Goal: Navigation & Orientation: Find specific page/section

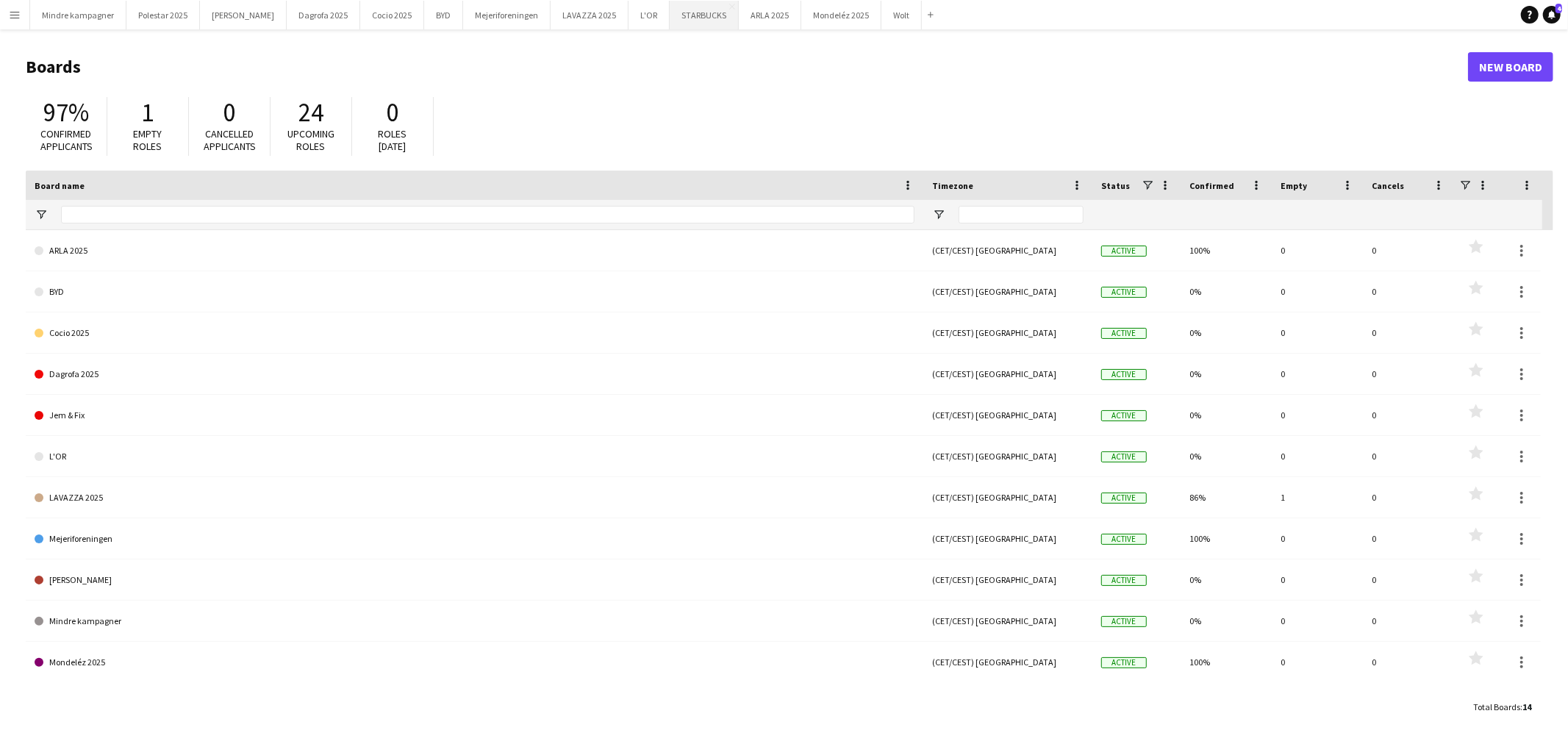
click at [670, 18] on button "STARBUCKS Close" at bounding box center [704, 15] width 69 height 29
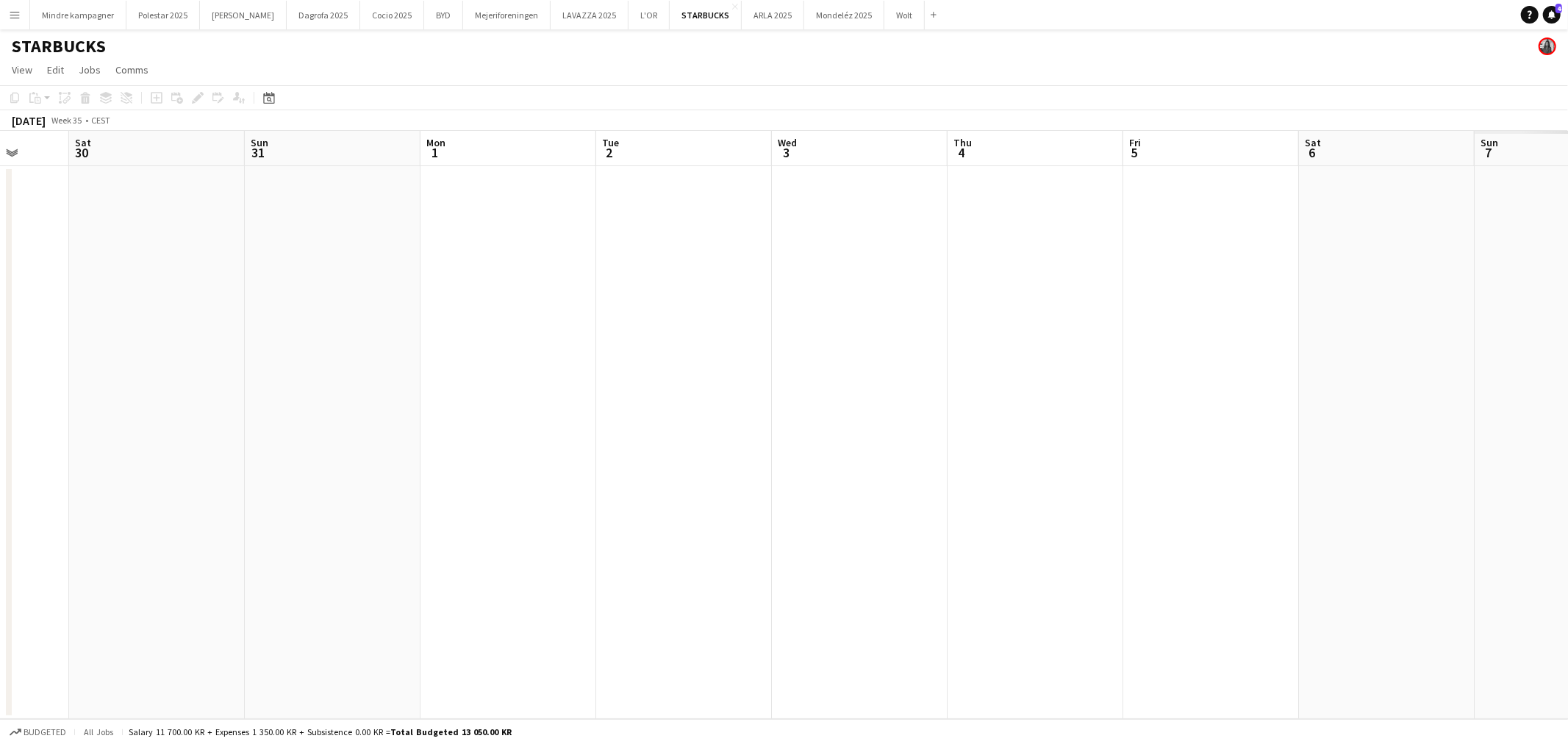
drag, startPoint x: 1044, startPoint y: 422, endPoint x: 313, endPoint y: 439, distance: 731.2
click at [244, 456] on app-calendar-viewport "Wed 27 Thu 28 Fri 29 Sat 30 Sun 31 Mon 1 Tue 2 Wed 3 Thu 4 Fri 5 Sat 6 Sun 7 Mo…" at bounding box center [784, 424] width 1568 height 588
drag, startPoint x: 1098, startPoint y: 459, endPoint x: 545, endPoint y: 444, distance: 553.2
click at [439, 455] on app-calendar-viewport "Thu 28 Fri 29 Sat 30 Sun 31 Mon 1 Tue 2 Wed 3 Thu 4 Fri 5 Sat 6 Sun 7 Mon 8 Tue…" at bounding box center [784, 424] width 1568 height 588
drag, startPoint x: 655, startPoint y: 474, endPoint x: 630, endPoint y: 440, distance: 42.2
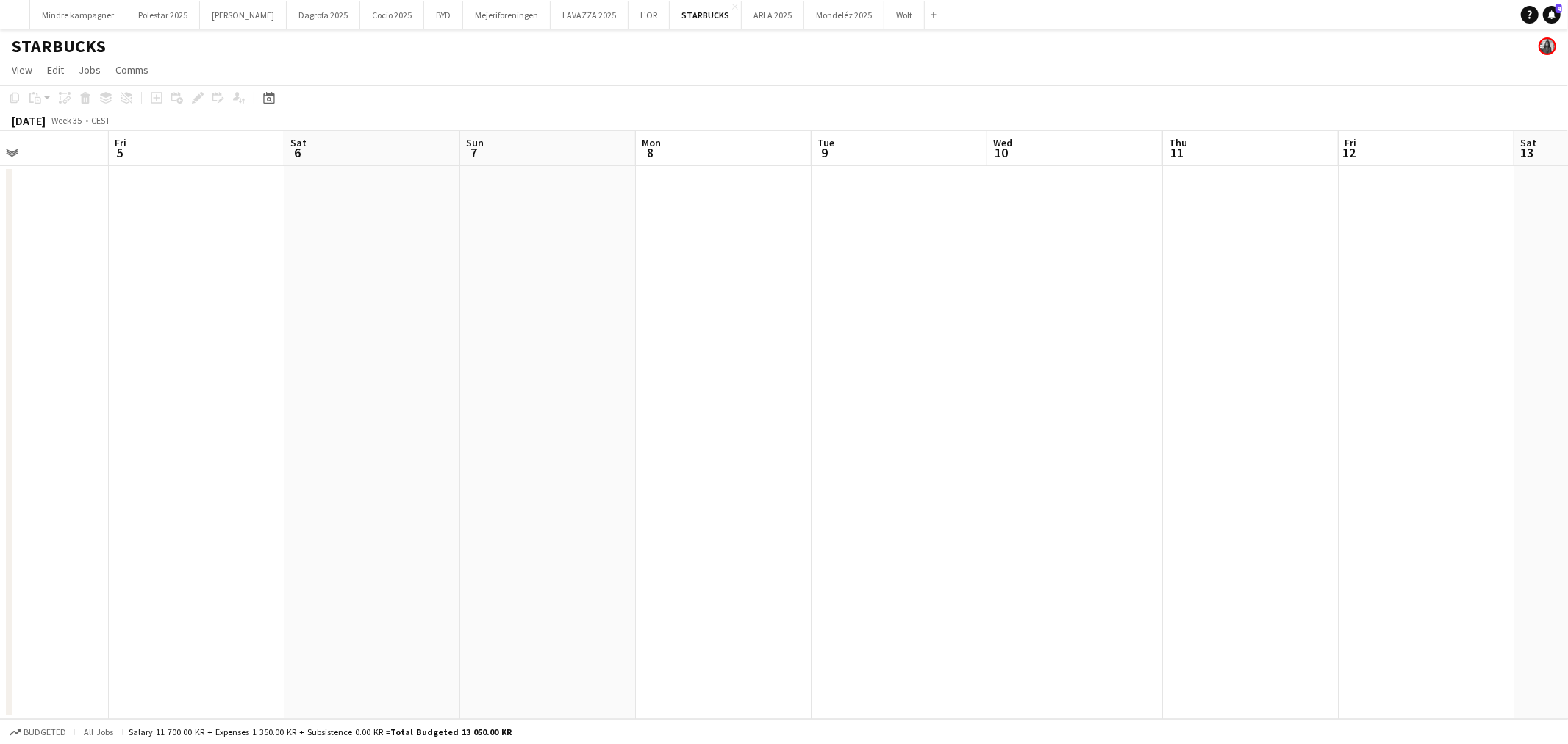
click at [341, 457] on app-calendar-viewport "Mon 1 Tue 2 Wed 3 Thu 4 Fri 5 Sat 6 Sun 7 Mon 8 Tue 9 Wed 10 Thu 11 Fri 12 Sat …" at bounding box center [784, 424] width 1568 height 588
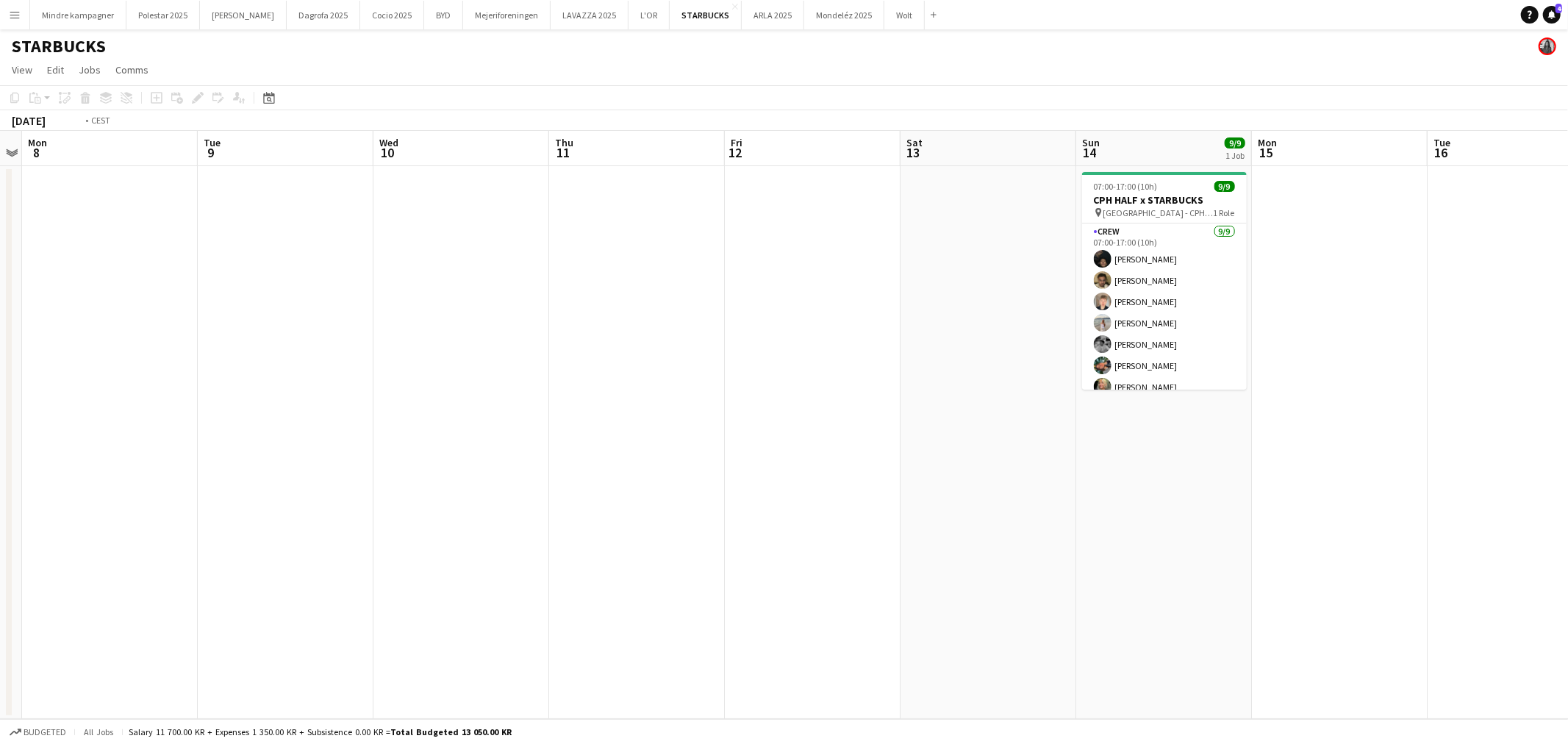
scroll to position [0, 406]
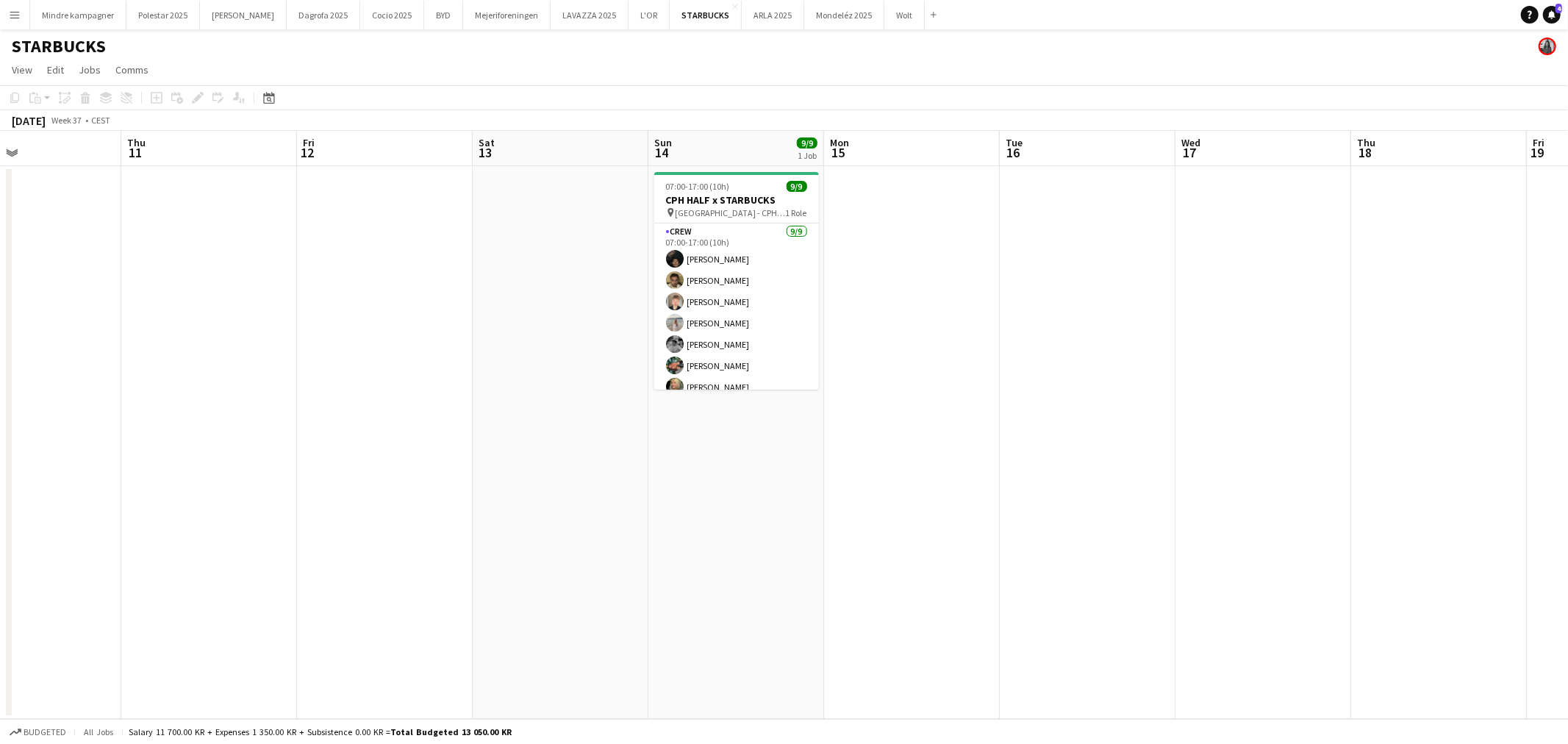
drag, startPoint x: 908, startPoint y: 475, endPoint x: 746, endPoint y: 475, distance: 162.0
click at [746, 475] on app-calendar-viewport "Mon 8 Tue 9 Wed 10 Thu 11 Fri 12 Sat 13 Sun 14 9/9 1 Job Mon 15 Tue 16 Wed 17 T…" at bounding box center [784, 424] width 1568 height 588
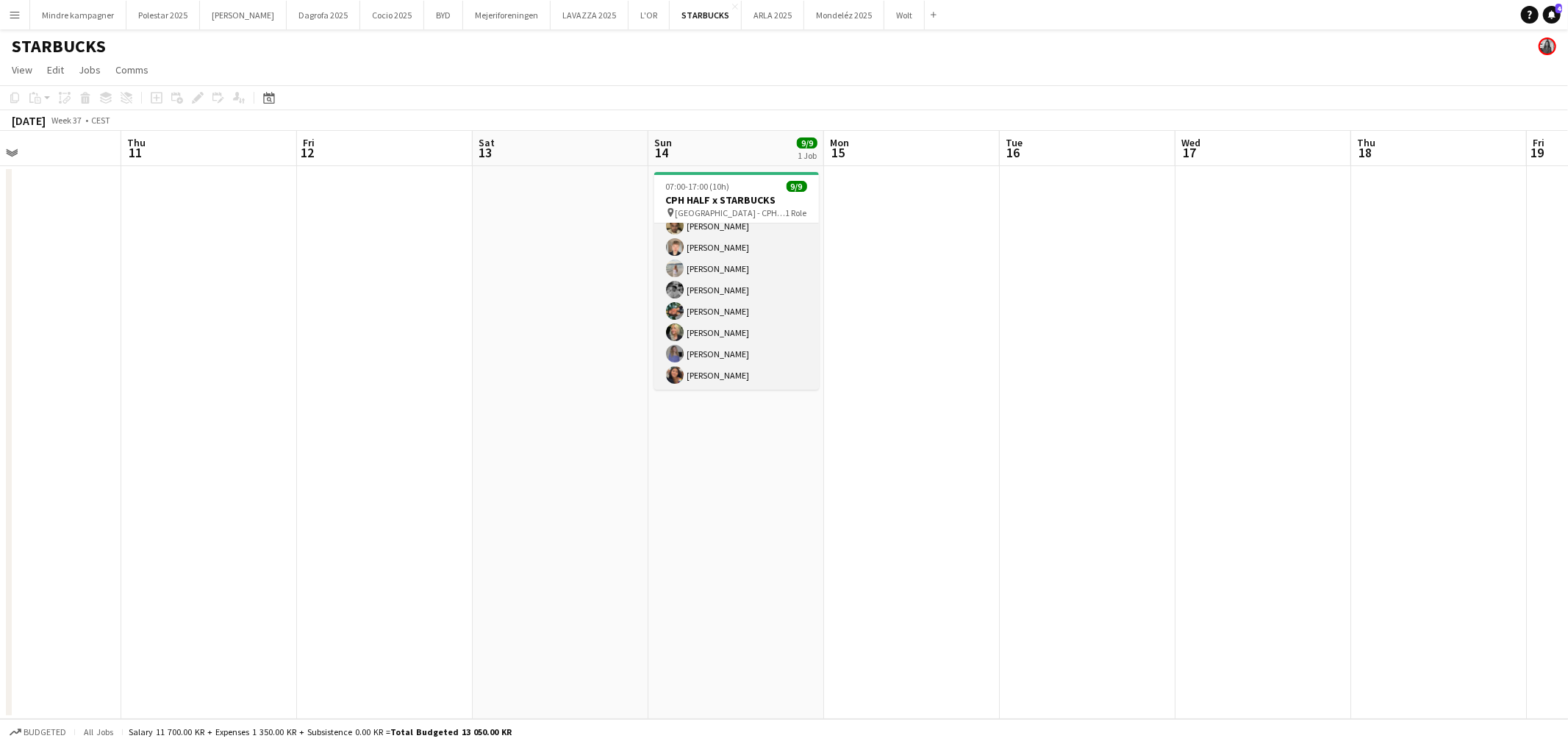
scroll to position [0, 0]
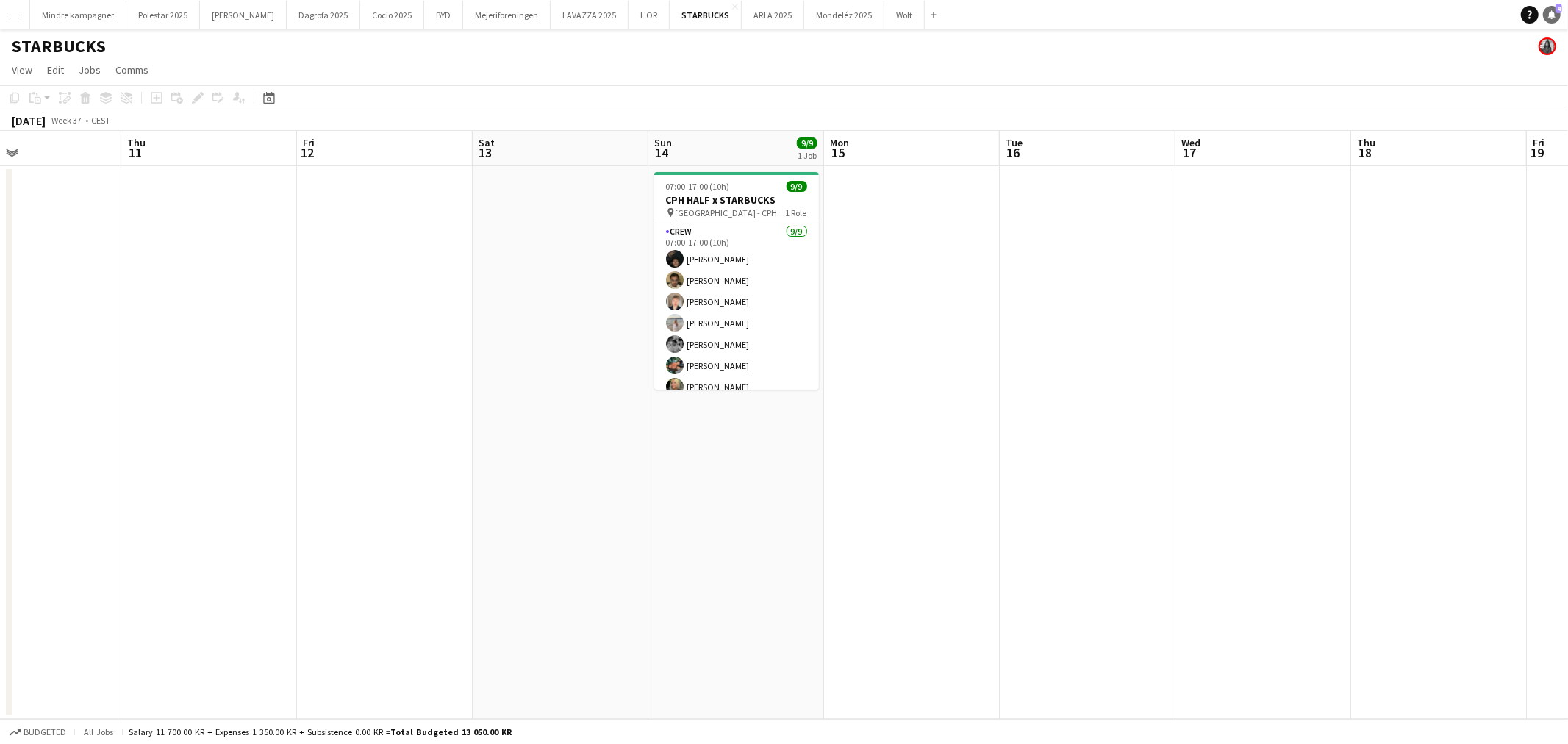
click at [1545, 11] on link "Notifications 4" at bounding box center [1551, 14] width 17 height 17
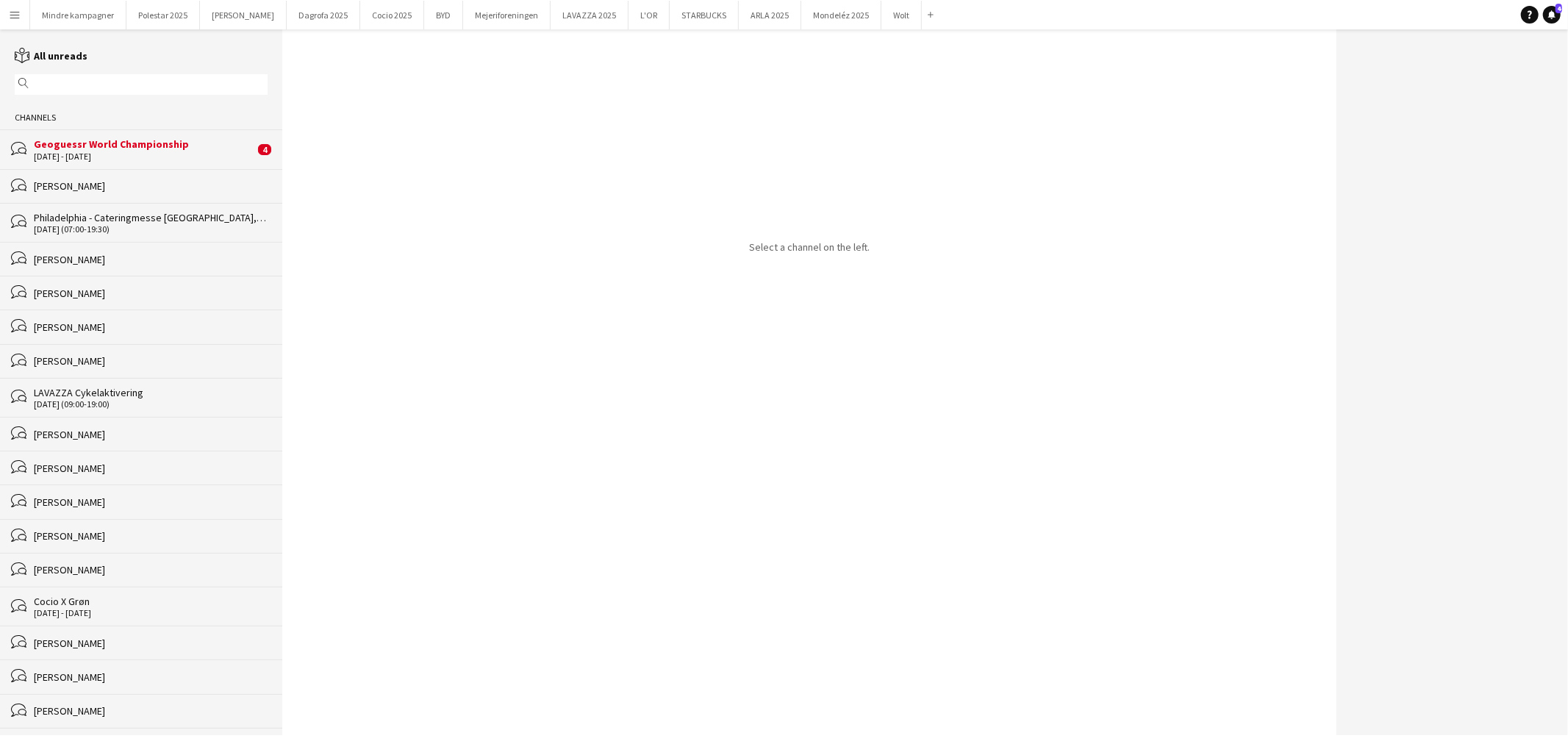
click at [112, 148] on div "Geoguessr World Championship" at bounding box center [144, 144] width 221 height 13
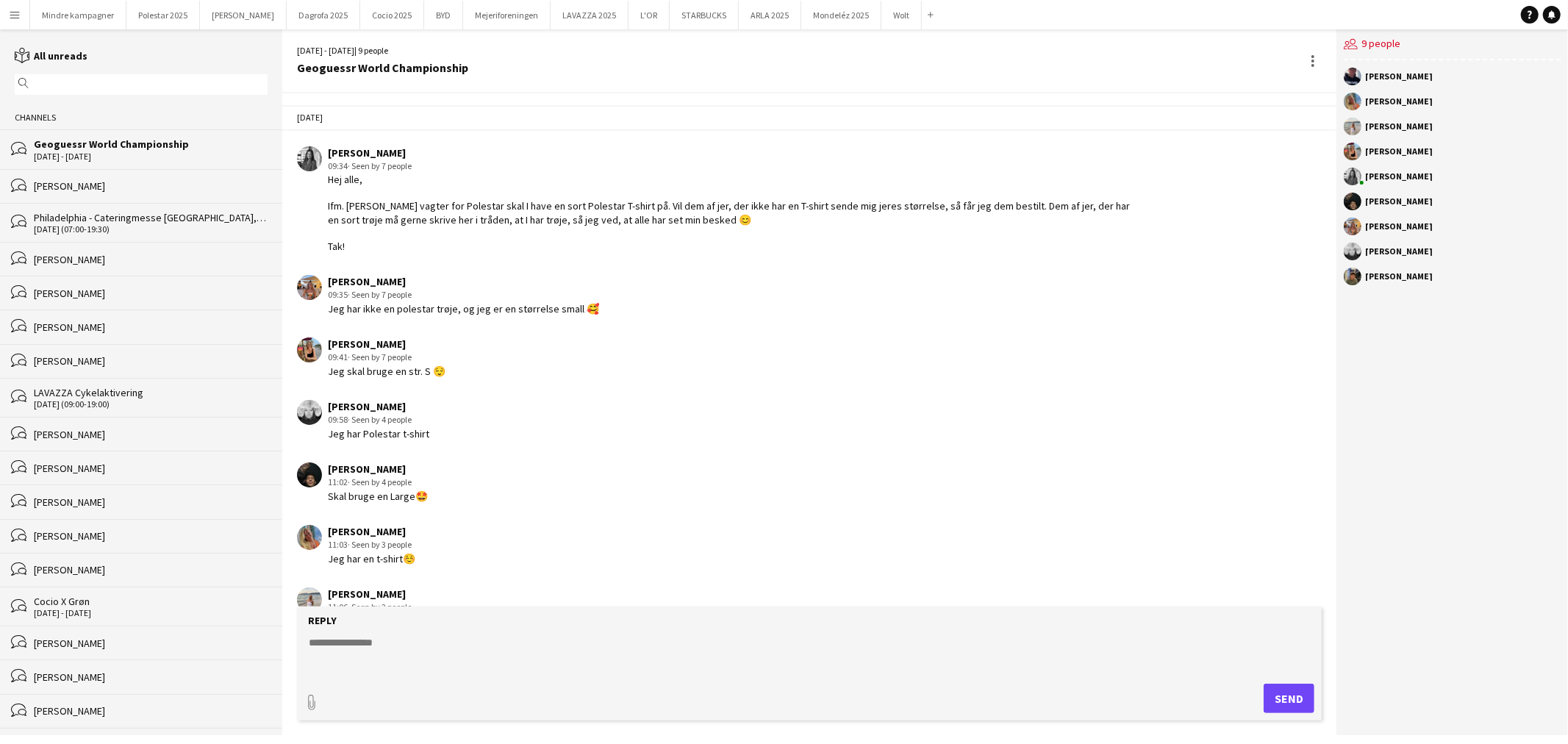
scroll to position [36, 0]
